Goal: Transaction & Acquisition: Purchase product/service

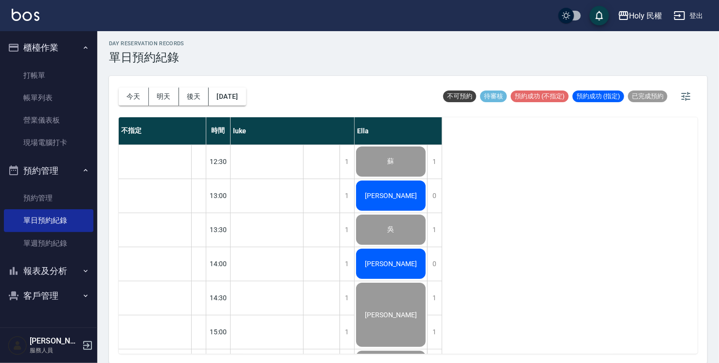
scroll to position [343, 0]
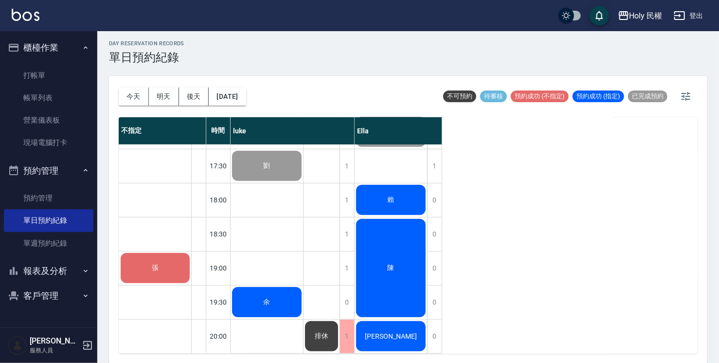
click at [150, 270] on div "張" at bounding box center [155, 268] width 72 height 33
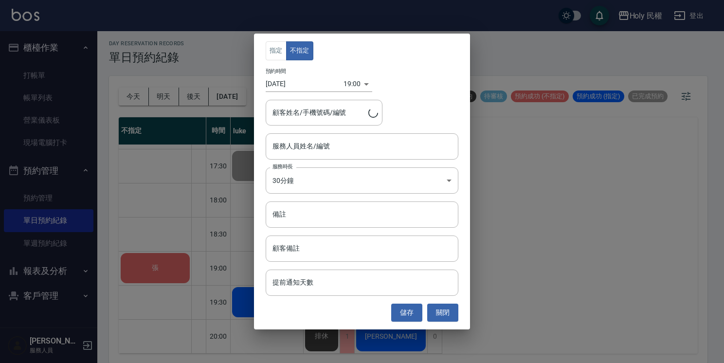
type input "張/0983264598/"
click at [317, 151] on input "服務人員姓名/編號" at bounding box center [362, 146] width 184 height 17
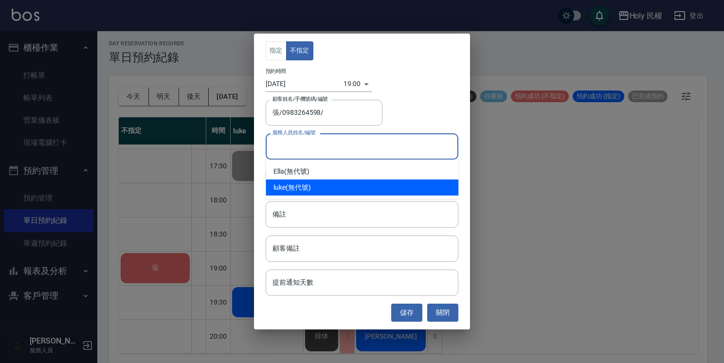
click at [298, 183] on div "luke (無代號)" at bounding box center [362, 188] width 193 height 16
type input "luke(無代號)"
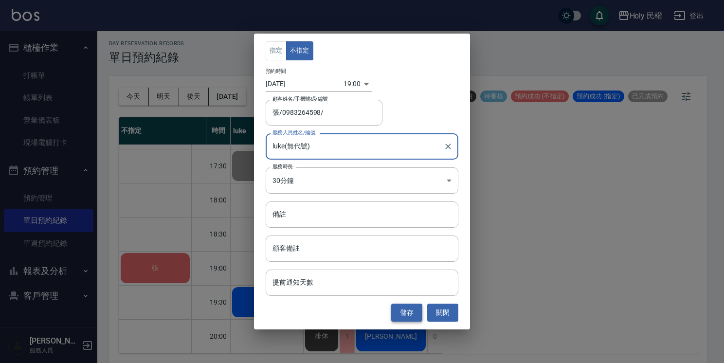
click at [396, 314] on button "儲存" at bounding box center [406, 313] width 31 height 18
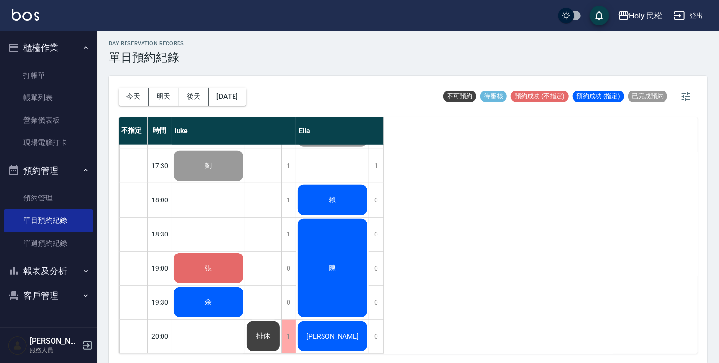
click at [188, 259] on div "張" at bounding box center [208, 268] width 73 height 33
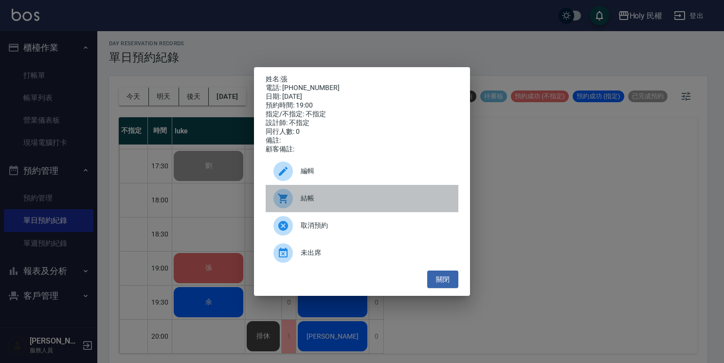
click at [315, 203] on span "結帳" at bounding box center [376, 198] width 150 height 10
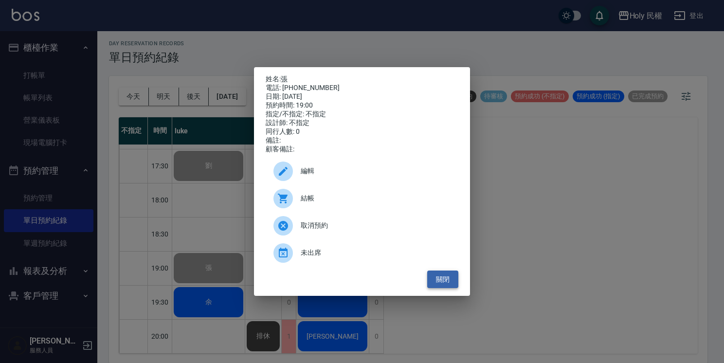
click at [444, 287] on button "關閉" at bounding box center [442, 280] width 31 height 18
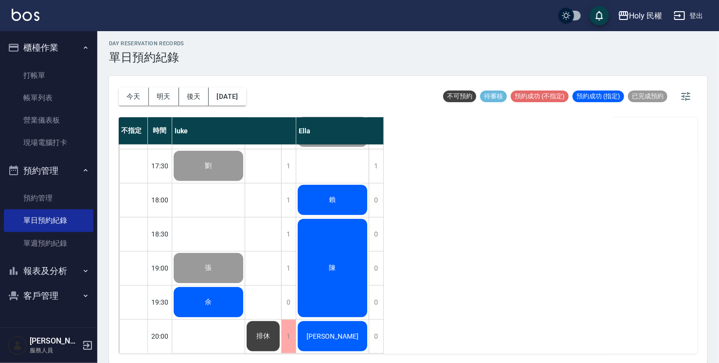
click at [463, 284] on div "不指定 時間 [PERSON_NAME] 12:30 13:00 13:30 14:00 14:30 15:00 15:30 16:00 16:30 17:0…" at bounding box center [408, 235] width 579 height 237
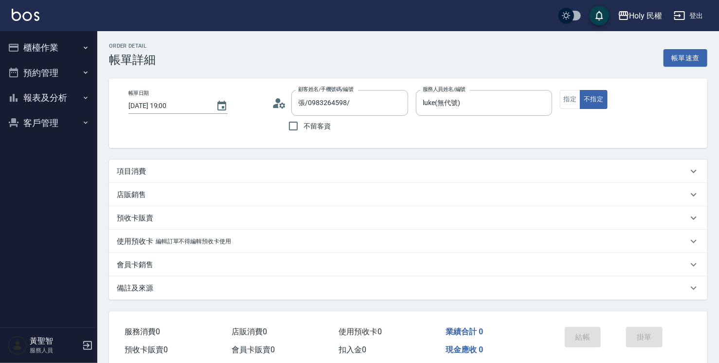
click at [277, 176] on div "項目消費" at bounding box center [402, 171] width 571 height 10
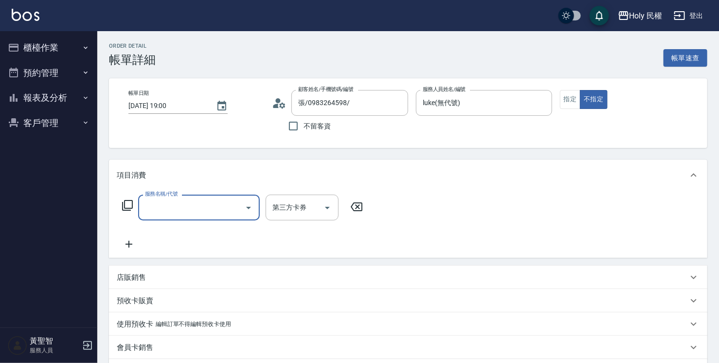
click at [202, 212] on input "服務名稱/代號" at bounding box center [192, 207] width 98 height 17
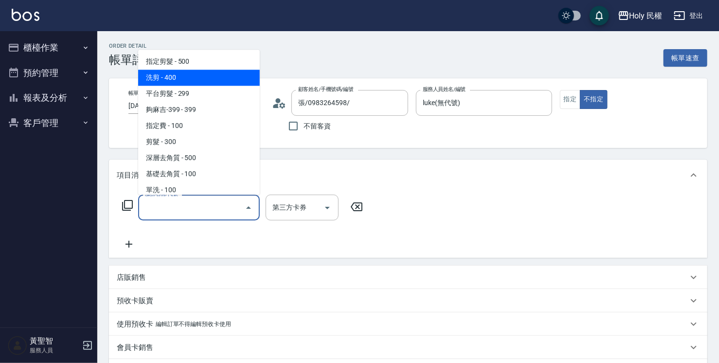
click at [189, 82] on span "洗剪 - 400" at bounding box center [199, 78] width 122 height 16
type input "洗剪(3)"
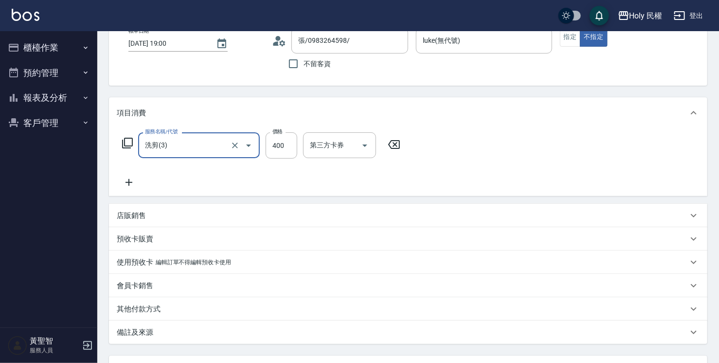
scroll to position [147, 0]
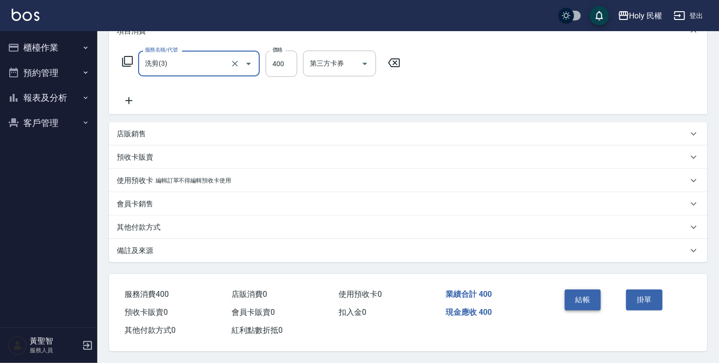
click at [581, 294] on button "結帳" at bounding box center [583, 300] width 37 height 20
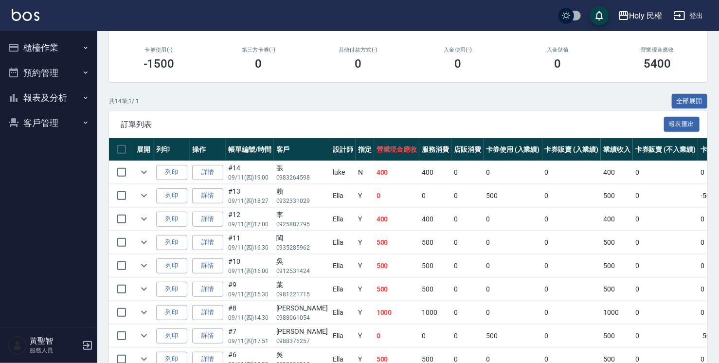
scroll to position [135, 0]
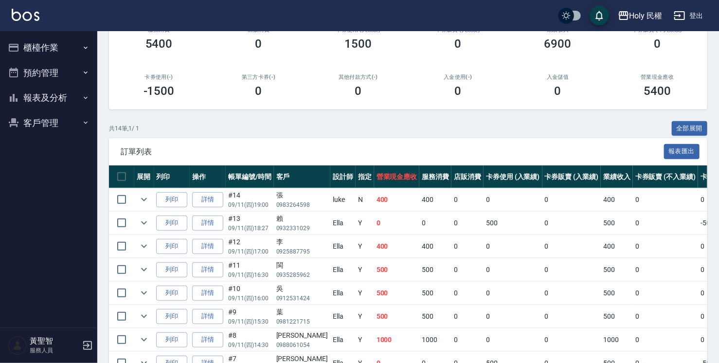
click at [52, 50] on button "櫃檯作業" at bounding box center [49, 47] width 90 height 25
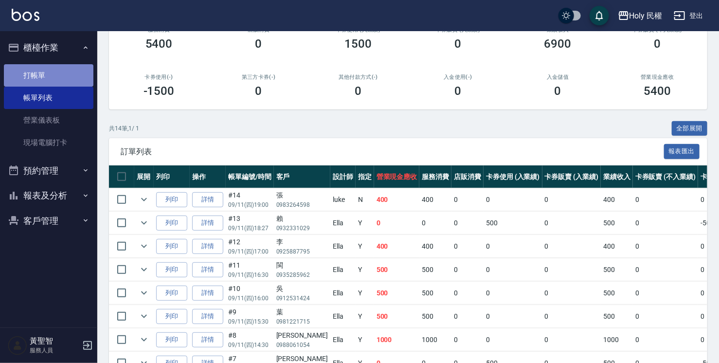
click at [35, 72] on link "打帳單" at bounding box center [49, 75] width 90 height 22
